Goal: Task Accomplishment & Management: Complete application form

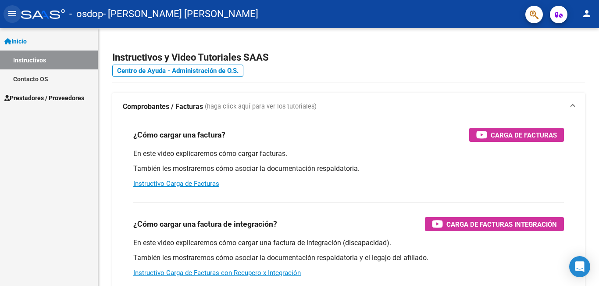
click at [13, 10] on mat-icon "menu" at bounding box center [12, 13] width 11 height 11
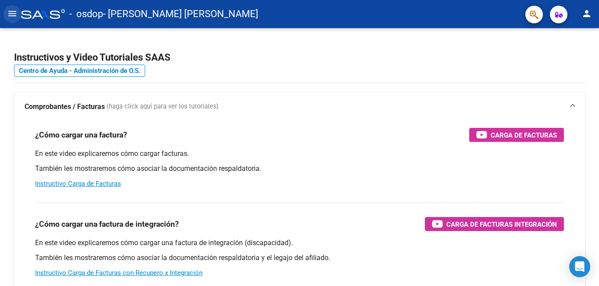
click at [13, 10] on mat-icon "menu" at bounding box center [12, 13] width 11 height 11
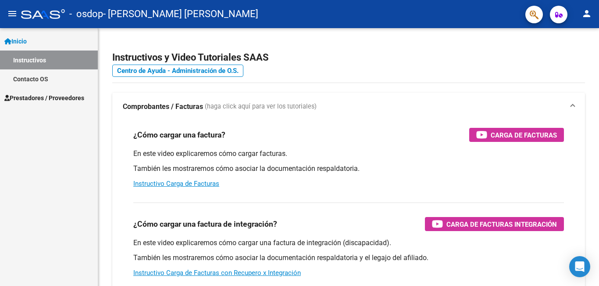
click at [49, 100] on span "Prestadores / Proveedores" at bounding box center [44, 98] width 80 height 10
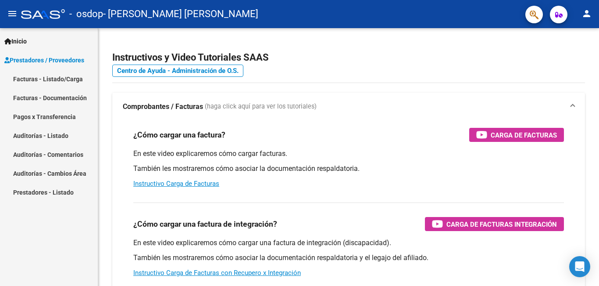
click at [56, 76] on link "Facturas - Listado/Carga" at bounding box center [49, 78] width 98 height 19
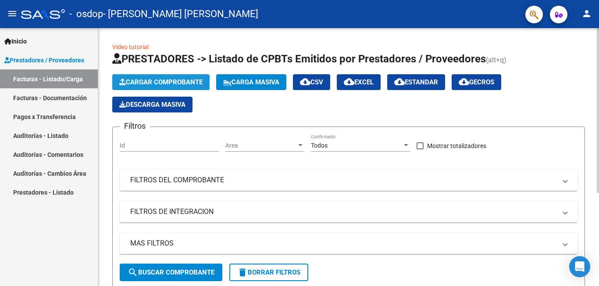
click at [156, 83] on span "Cargar Comprobante" at bounding box center [160, 82] width 83 height 8
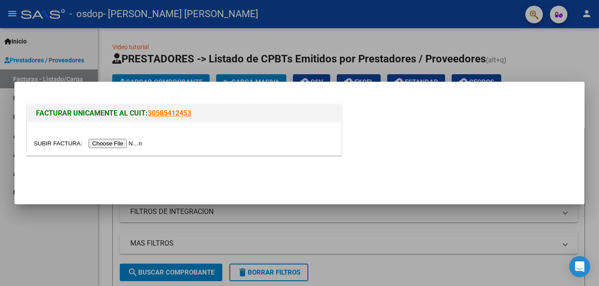
click at [131, 144] on input "file" at bounding box center [89, 143] width 111 height 9
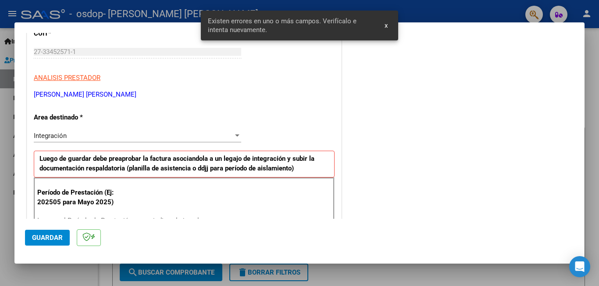
scroll to position [196, 0]
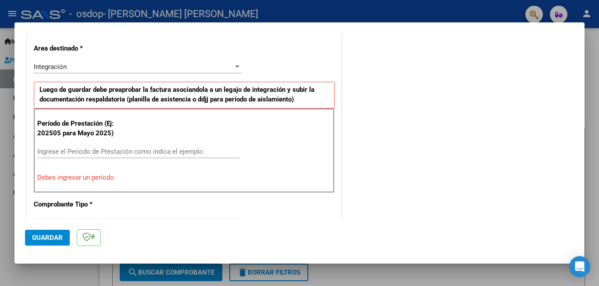
click at [132, 148] on input "Ingrese el Período de Prestación como indica el ejemplo" at bounding box center [138, 151] width 203 height 8
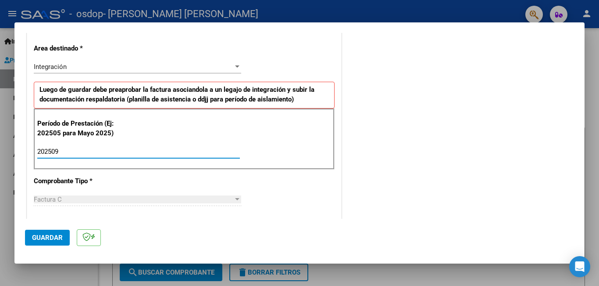
type input "202509"
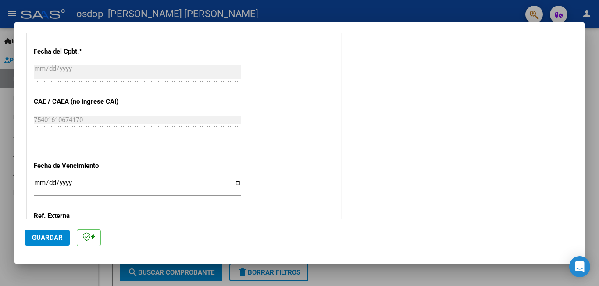
scroll to position [586, 0]
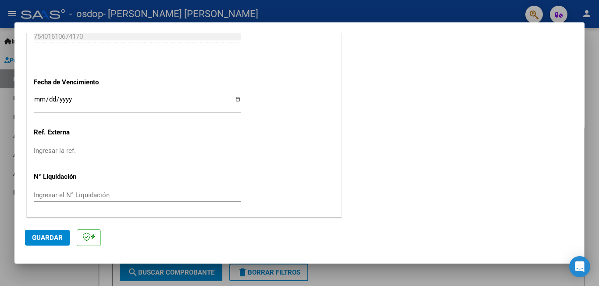
click at [50, 239] on span "Guardar" at bounding box center [47, 237] width 31 height 8
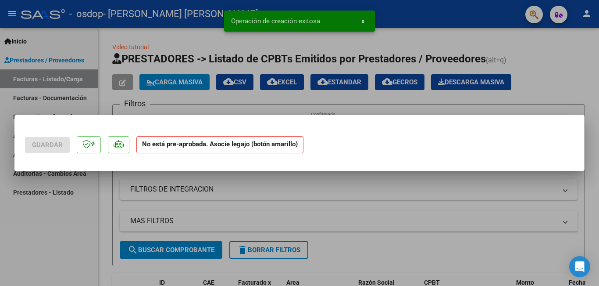
scroll to position [0, 0]
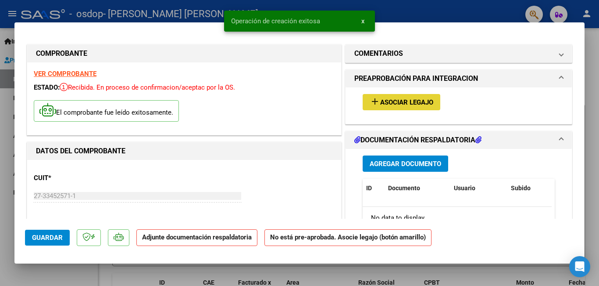
click at [389, 101] on span "Asociar Legajo" at bounding box center [406, 102] width 53 height 8
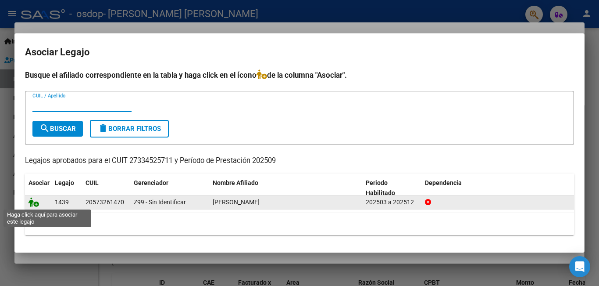
click at [36, 201] on icon at bounding box center [34, 202] width 11 height 10
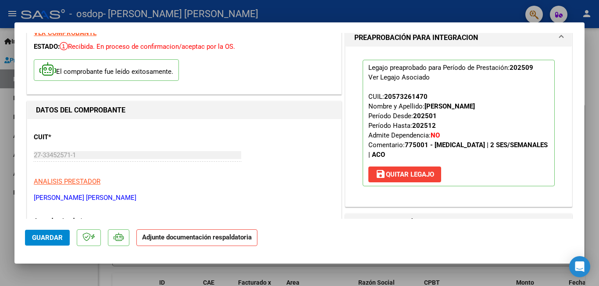
scroll to position [88, 0]
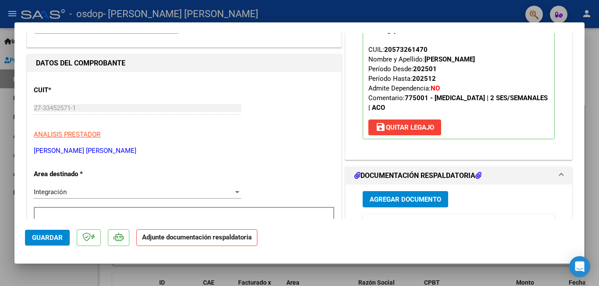
click at [219, 239] on strong "Adjunte documentación respaldatoria" at bounding box center [197, 237] width 110 height 8
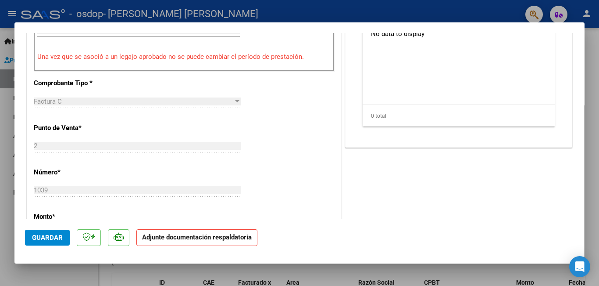
scroll to position [219, 0]
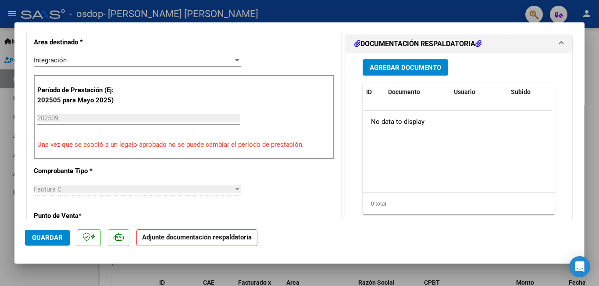
click at [415, 68] on span "Agregar Documento" at bounding box center [405, 68] width 71 height 8
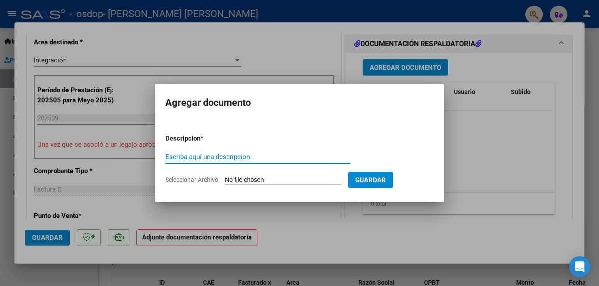
click at [213, 157] on input "Escriba aquí una descripcion" at bounding box center [257, 157] width 185 height 8
type input "Asistencia"
click at [275, 178] on input "Seleccionar Archivo" at bounding box center [283, 180] width 116 height 8
type input "C:\fakepath\Cofre 0925.pdf"
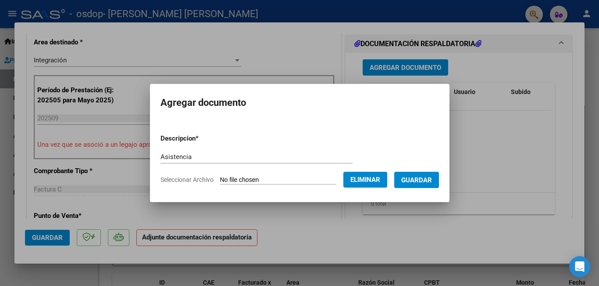
click at [421, 177] on span "Guardar" at bounding box center [416, 180] width 31 height 8
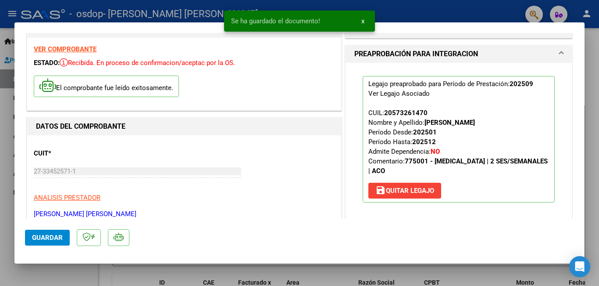
scroll to position [0, 0]
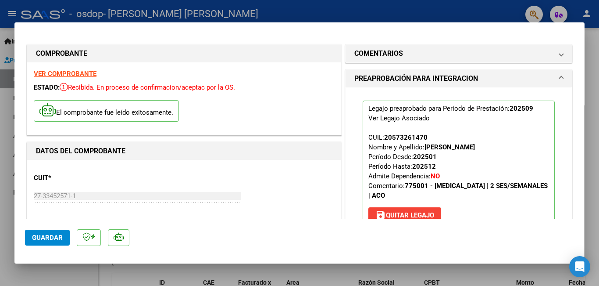
click at [573, 58] on mat-dialog-content "COMPROBANTE VER COMPROBANTE ESTADO: Recibida. En proceso de confirmacion/acepta…" at bounding box center [299, 126] width 570 height 186
click at [589, 159] on div at bounding box center [299, 143] width 599 height 286
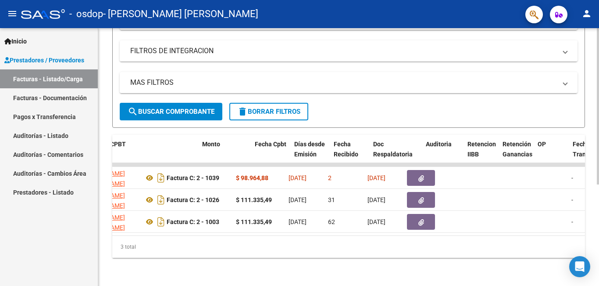
scroll to position [0, 319]
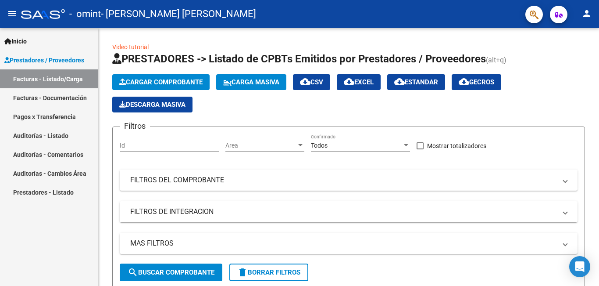
click at [155, 82] on span "Cargar Comprobante" at bounding box center [160, 82] width 83 height 8
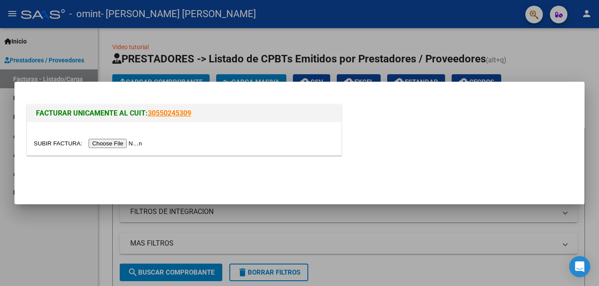
click at [114, 143] on input "file" at bounding box center [89, 143] width 111 height 9
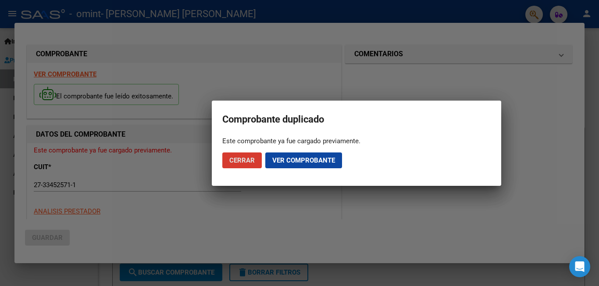
click at [317, 155] on button "Ver comprobante" at bounding box center [303, 160] width 77 height 16
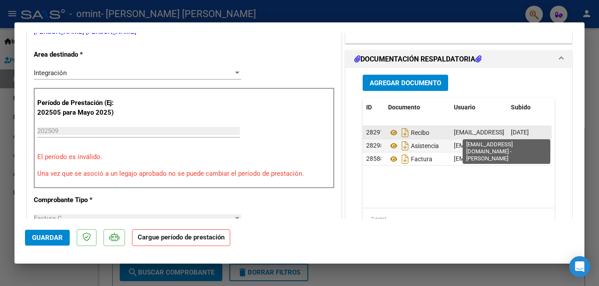
scroll to position [175, 0]
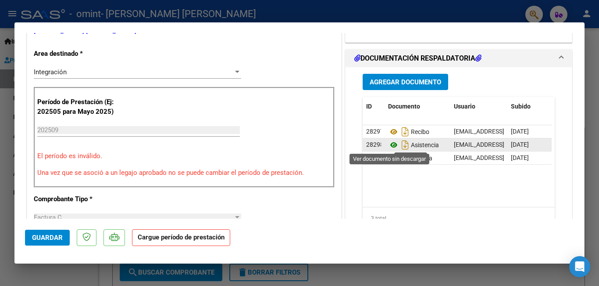
click at [389, 146] on icon at bounding box center [393, 144] width 11 height 11
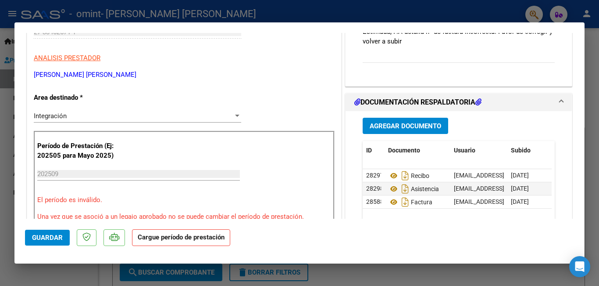
scroll to position [88, 0]
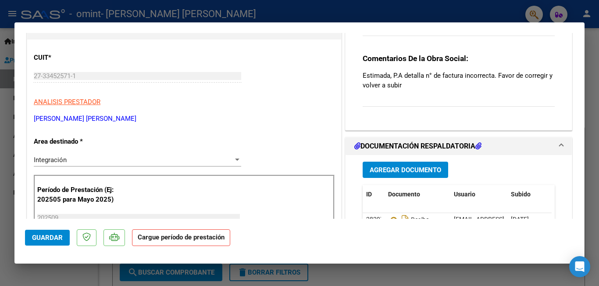
click at [396, 175] on button "Agregar Documento" at bounding box center [406, 169] width 86 height 16
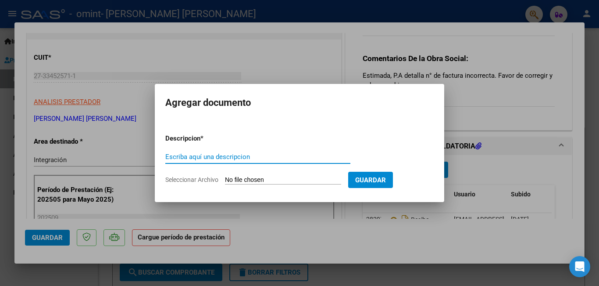
click at [199, 155] on input "Escriba aquí una descripcion" at bounding box center [257, 157] width 185 height 8
click at [233, 151] on div "Escriba aquí una descripcion" at bounding box center [257, 156] width 185 height 13
type input "asistencia con correccion"
click at [276, 180] on input "Seleccionar Archivo" at bounding box center [283, 180] width 116 height 8
type input "C:\fakepath\Ana 0925 c.pdf"
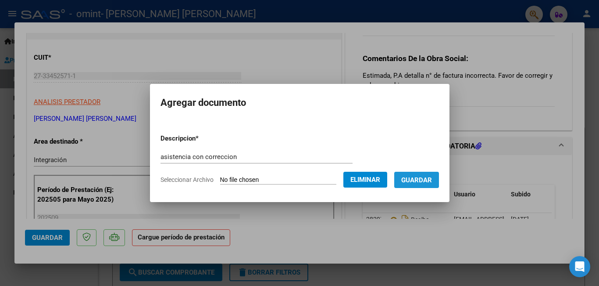
click at [427, 184] on button "Guardar" at bounding box center [416, 179] width 45 height 16
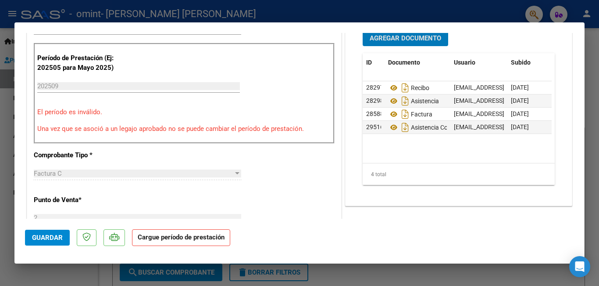
scroll to position [351, 0]
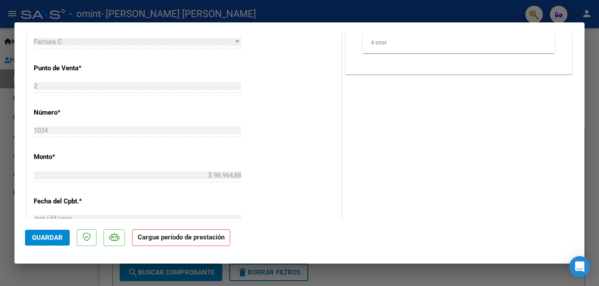
click at [46, 236] on span "Guardar" at bounding box center [47, 237] width 31 height 8
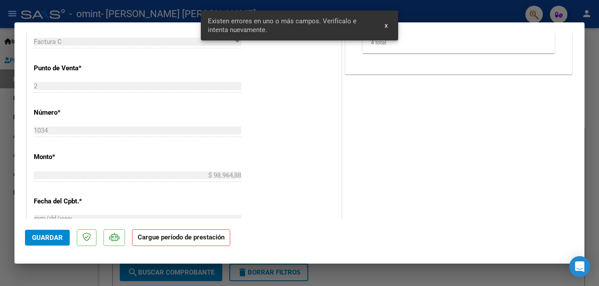
scroll to position [171, 0]
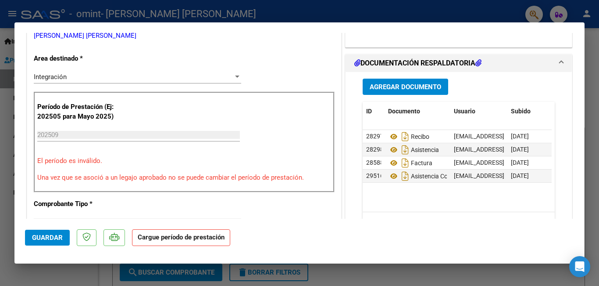
click at [41, 232] on button "Guardar" at bounding box center [47, 237] width 45 height 16
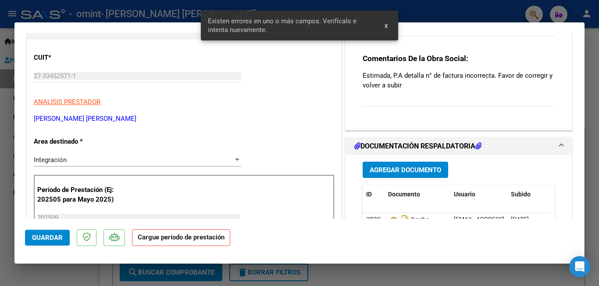
scroll to position [132, 0]
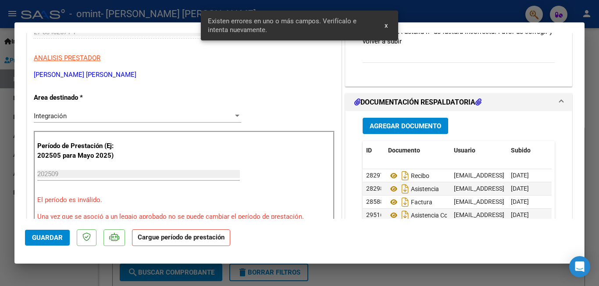
click at [92, 168] on div "202509 Ingrese el Período de Prestación como indica el ejemplo" at bounding box center [138, 173] width 203 height 13
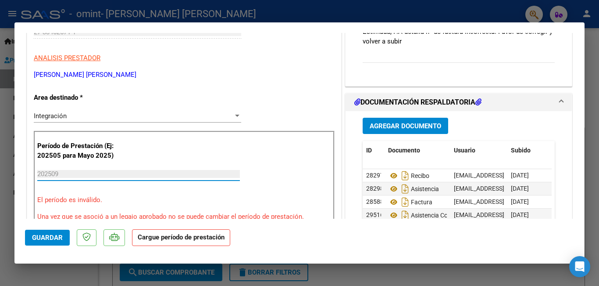
click at [88, 174] on input "202509" at bounding box center [138, 174] width 203 height 8
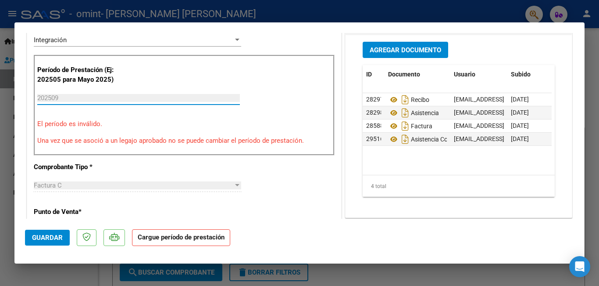
scroll to position [219, 0]
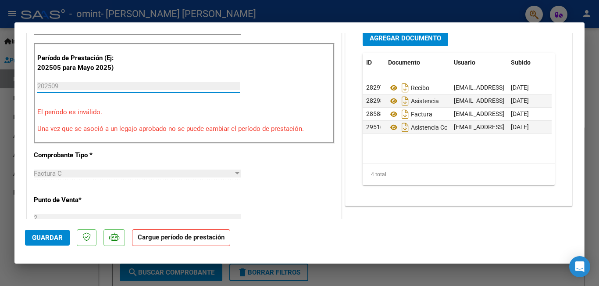
click at [82, 86] on input "202509" at bounding box center [138, 86] width 203 height 8
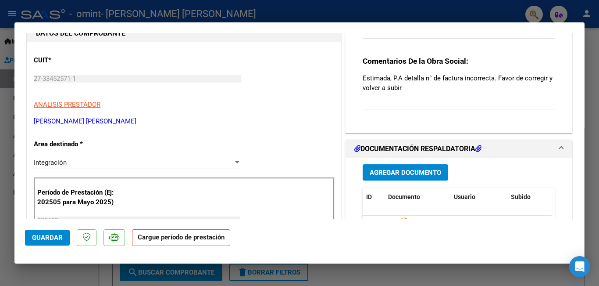
scroll to position [0, 0]
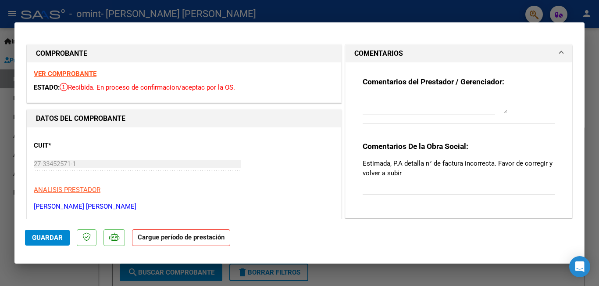
click at [171, 243] on strong "Cargue período de prestación" at bounding box center [181, 237] width 98 height 17
click at [38, 234] on span "Guardar" at bounding box center [47, 237] width 31 height 8
click at [167, 14] on div at bounding box center [299, 143] width 599 height 286
type input "$ 0,00"
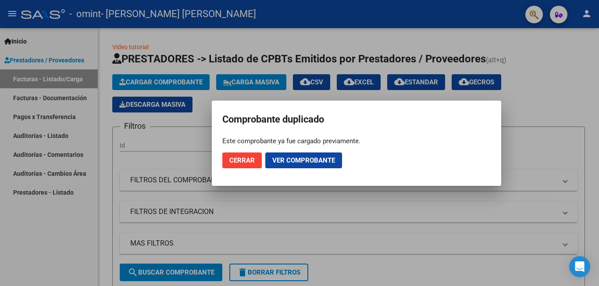
click at [240, 163] on span "Cerrar" at bounding box center [241, 160] width 25 height 8
